Goal: Task Accomplishment & Management: Use online tool/utility

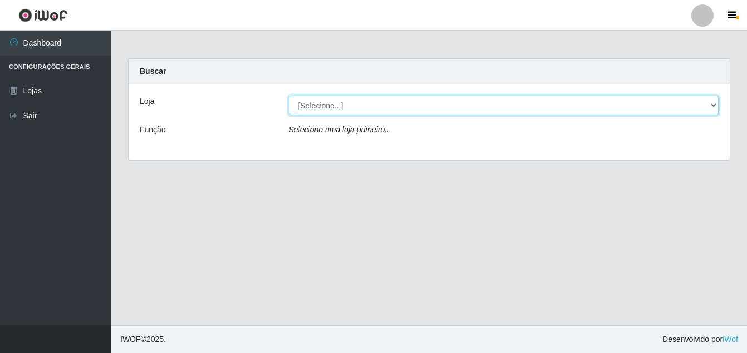
click at [361, 106] on select "[Selecione...] Ajubá Mercado" at bounding box center [504, 105] width 430 height 19
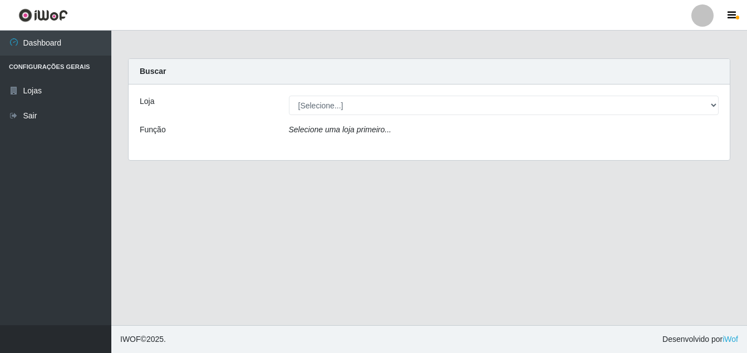
click at [343, 149] on div "Loja [Selecione...] Ajubá Mercado Função Selecione uma loja primeiro..." at bounding box center [429, 123] width 601 height 76
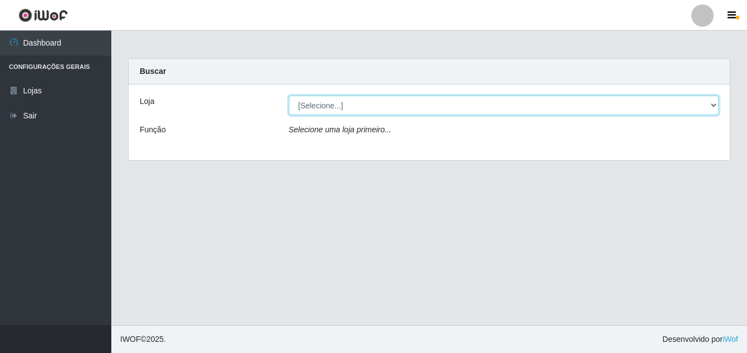
click at [369, 102] on select "[Selecione...] Ajubá Mercado" at bounding box center [504, 105] width 430 height 19
select select "402"
click at [289, 96] on select "[Selecione...] Ajubá Mercado" at bounding box center [504, 105] width 430 height 19
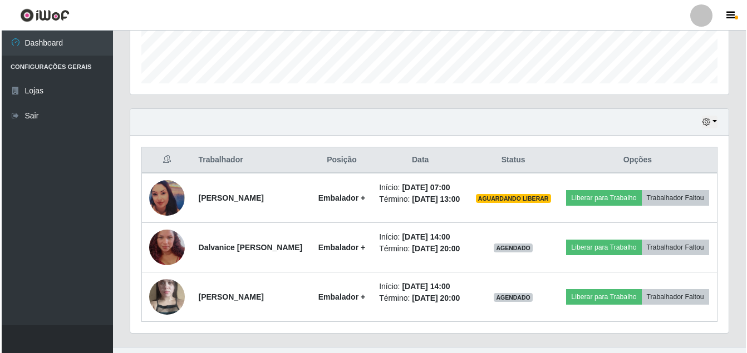
scroll to position [334, 0]
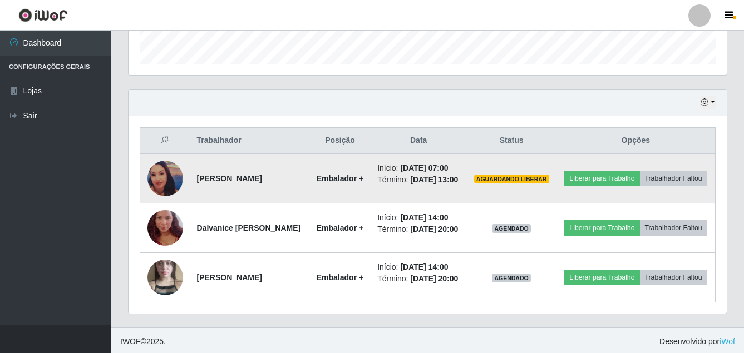
click at [533, 184] on span "AGUARDANDO LIBERAR" at bounding box center [511, 179] width 75 height 9
click at [639, 171] on button "Liberar para Trabalho" at bounding box center [601, 179] width 75 height 16
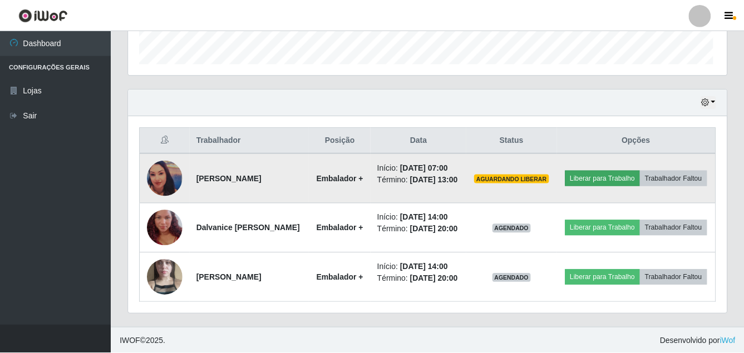
scroll to position [231, 593]
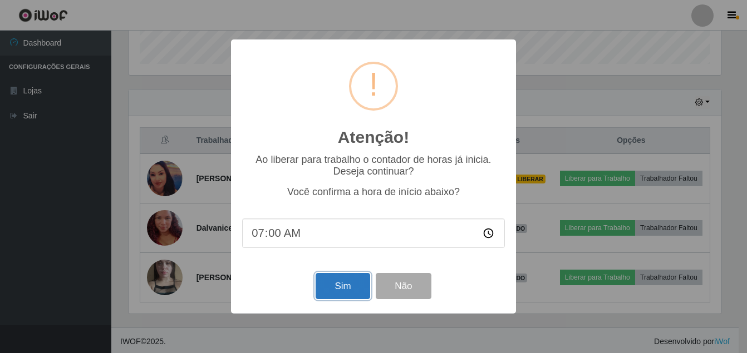
click at [352, 283] on button "Sim" at bounding box center [343, 286] width 54 height 26
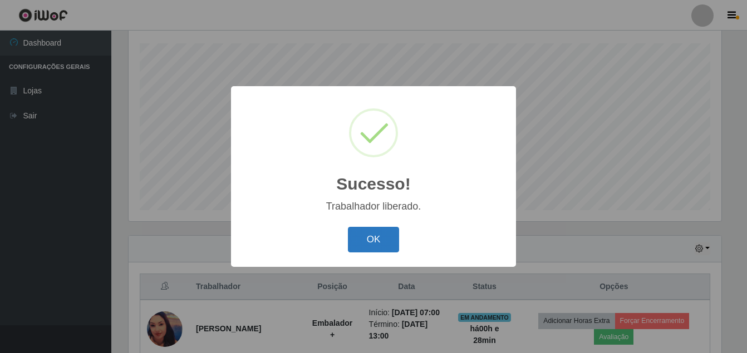
click at [371, 240] on button "OK" at bounding box center [374, 240] width 52 height 26
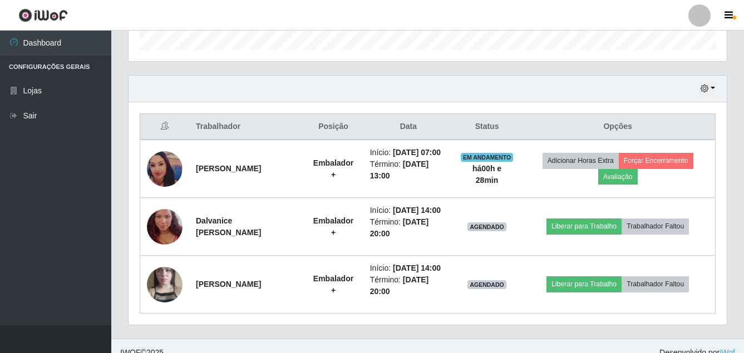
scroll to position [396, 0]
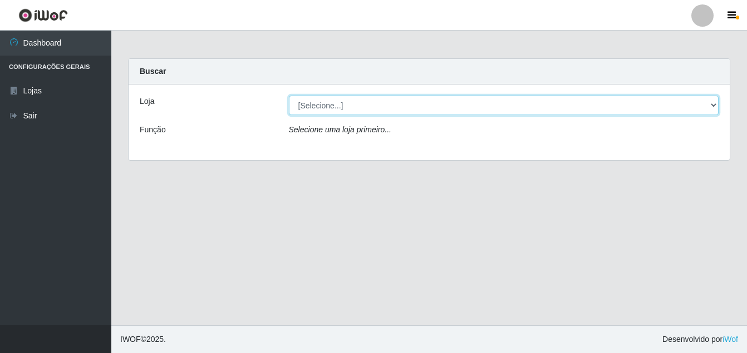
click at [430, 106] on select "[Selecione...] Ajubá Mercado" at bounding box center [504, 105] width 430 height 19
select select "402"
click at [289, 96] on select "[Selecione...] Ajubá Mercado" at bounding box center [504, 105] width 430 height 19
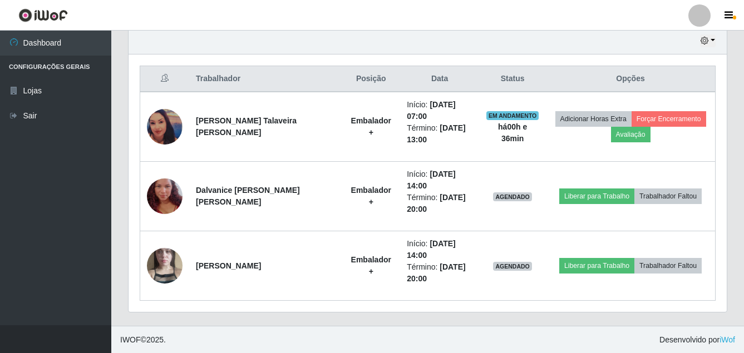
scroll to position [396, 0]
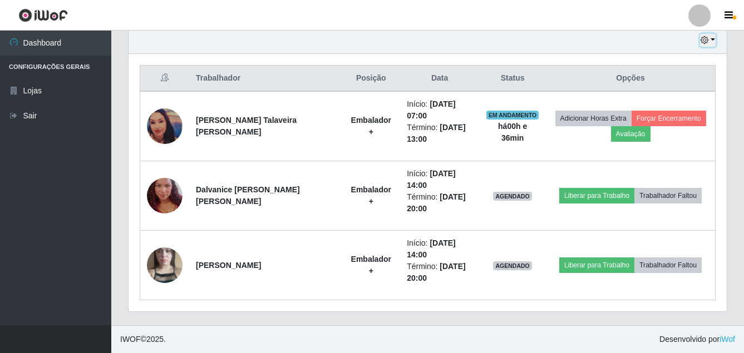
click at [709, 38] on button "button" at bounding box center [708, 40] width 16 height 13
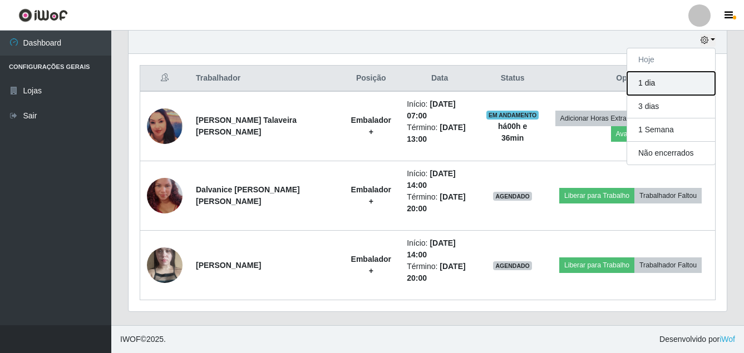
click at [661, 81] on button "1 dia" at bounding box center [671, 83] width 88 height 23
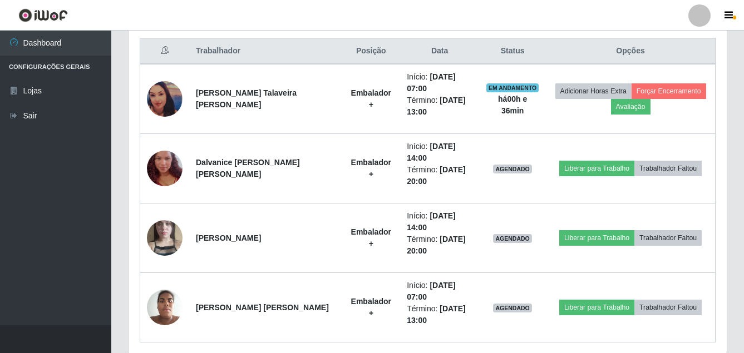
scroll to position [466, 0]
